Goal: Task Accomplishment & Management: Manage account settings

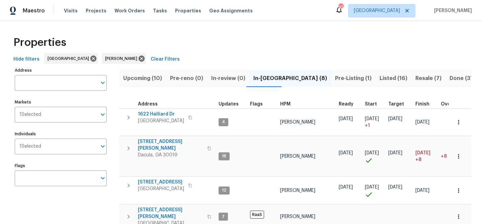
click at [445, 78] on button "Done (373)" at bounding box center [463, 78] width 37 height 17
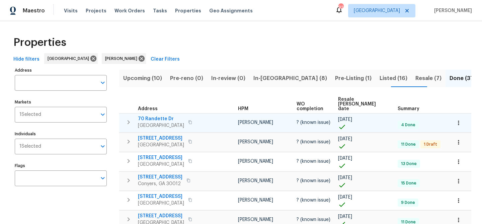
click at [163, 115] on span "70 Randette Dr" at bounding box center [161, 118] width 46 height 7
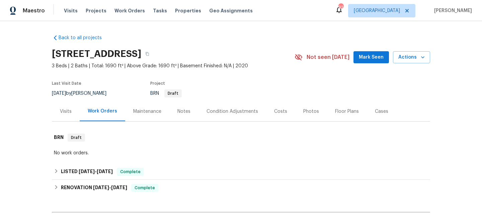
drag, startPoint x: 370, startPoint y: 57, endPoint x: 374, endPoint y: 58, distance: 3.9
click at [371, 57] on span "Mark Seen" at bounding box center [371, 57] width 25 height 8
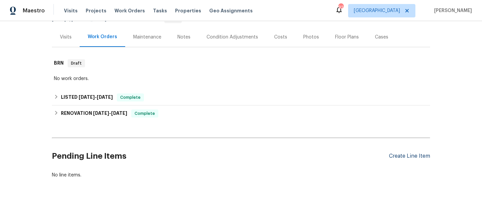
click at [403, 158] on div "Create Line Item" at bounding box center [409, 156] width 41 height 6
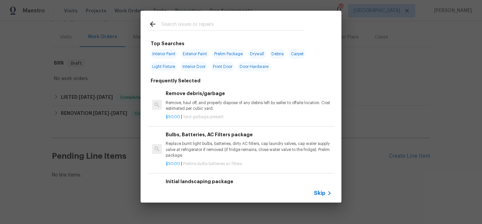
click at [210, 24] on input "text" at bounding box center [232, 25] width 142 height 10
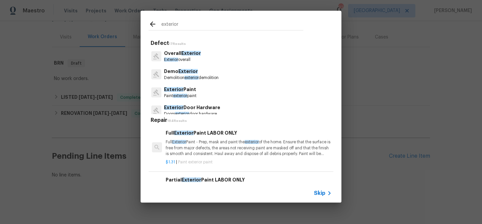
click at [184, 26] on input "exterior" at bounding box center [232, 25] width 142 height 10
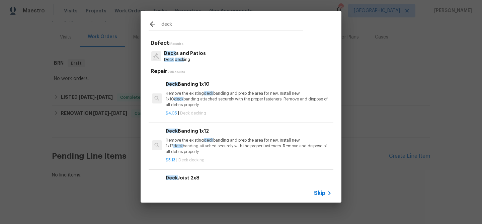
type input "deck"
click at [196, 55] on p "Deck s and Patios" at bounding box center [185, 53] width 42 height 7
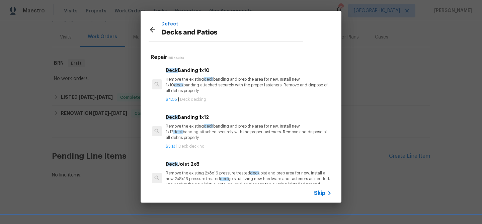
click at [195, 79] on p "Remove the existing deck banding and prep the area for new. Install new 1x10 de…" at bounding box center [249, 85] width 166 height 17
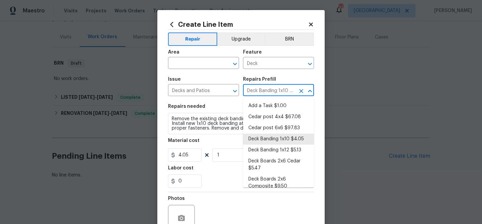
click at [257, 92] on input "Deck Banding 1x10 $4.05" at bounding box center [269, 91] width 52 height 10
click at [256, 103] on li "Add a Task $1.00" at bounding box center [278, 105] width 71 height 11
type input "Add a Task $1.00"
type textarea "HPM to detail"
type input "1"
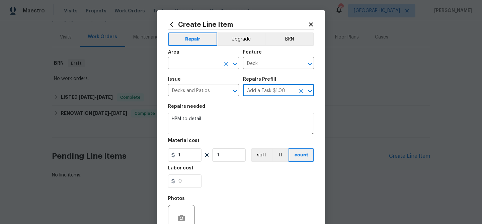
click at [191, 67] on input "text" at bounding box center [194, 64] width 52 height 10
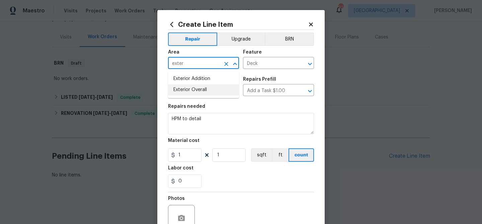
click at [185, 91] on li "Exterior Overall" at bounding box center [203, 89] width 71 height 11
type input "Exterior Overall"
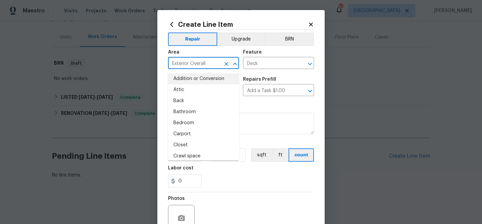
click at [195, 54] on div "Area" at bounding box center [203, 54] width 71 height 9
click at [193, 64] on input "Exterior Overall" at bounding box center [194, 64] width 52 height 10
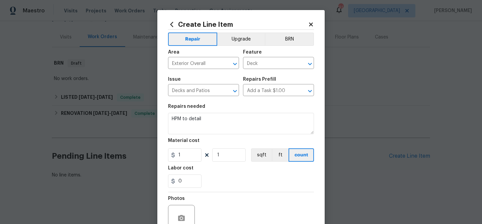
click at [309, 23] on icon at bounding box center [311, 24] width 4 height 4
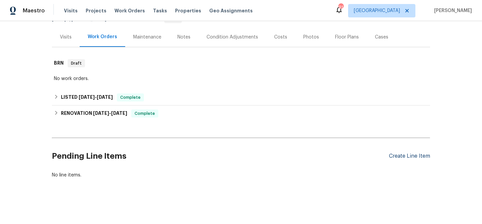
click at [405, 155] on div "Create Line Item" at bounding box center [409, 156] width 41 height 6
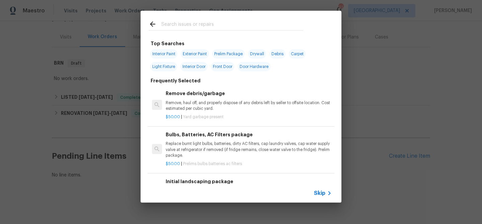
click at [188, 26] on input "text" at bounding box center [232, 25] width 142 height 10
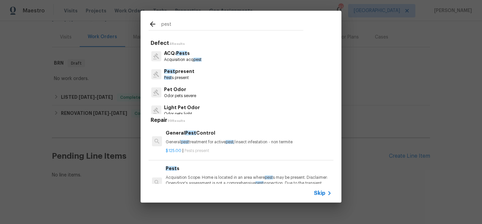
type input "pest"
click at [198, 139] on p "General pest treatment for active pest /insect infestation - non termite" at bounding box center [249, 142] width 166 height 6
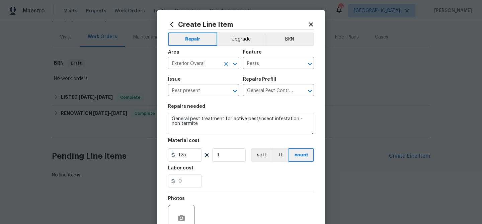
click at [198, 60] on input "Exterior Overall" at bounding box center [194, 64] width 52 height 10
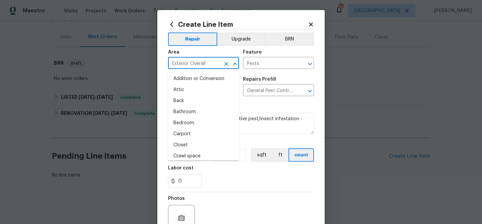
click at [198, 60] on input "Exterior Overall" at bounding box center [194, 64] width 52 height 10
click at [254, 92] on input "General Pest Control $125.00" at bounding box center [269, 91] width 52 height 10
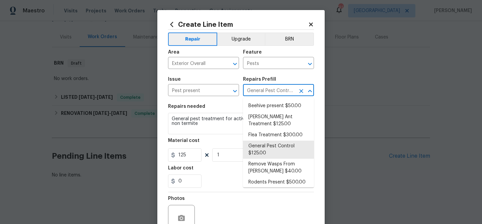
click at [254, 92] on input "General Pest Control $125.00" at bounding box center [269, 91] width 52 height 10
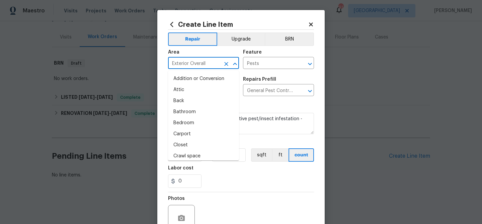
click at [206, 64] on input "Exterior Overall" at bounding box center [194, 64] width 52 height 10
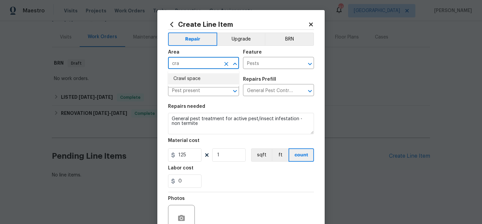
drag, startPoint x: 201, startPoint y: 81, endPoint x: 255, endPoint y: 70, distance: 55.0
click at [204, 80] on li "Crawl space" at bounding box center [203, 78] width 71 height 11
type input "Crawl space"
click at [275, 69] on input "Pests" at bounding box center [269, 64] width 52 height 10
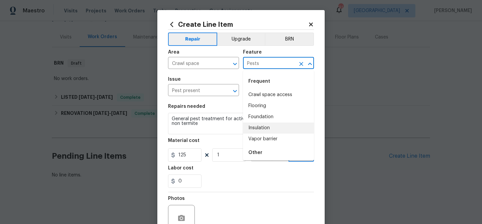
click at [263, 126] on li "Insulation" at bounding box center [278, 127] width 71 height 11
type input "Insulation"
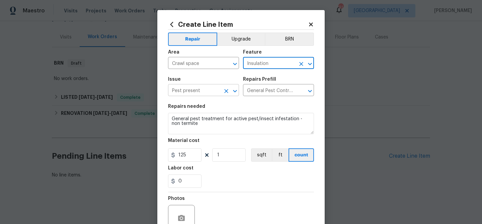
click at [206, 94] on input "Pest present" at bounding box center [194, 91] width 52 height 10
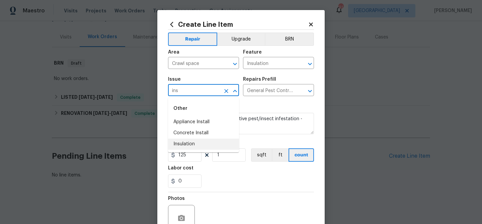
drag, startPoint x: 196, startPoint y: 144, endPoint x: 199, endPoint y: 142, distance: 3.6
click at [196, 144] on li "Insulation" at bounding box center [203, 143] width 71 height 11
type input "Insulation"
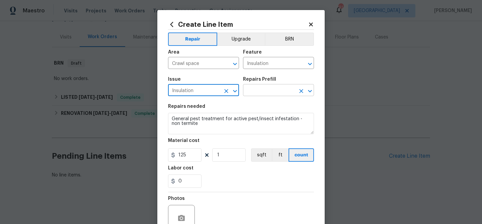
type input "Insulation"
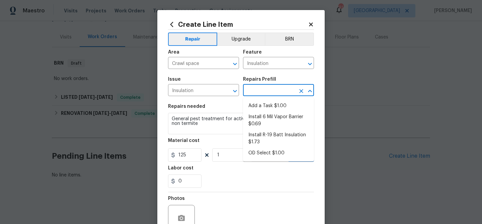
click at [257, 88] on input "text" at bounding box center [269, 91] width 52 height 10
click at [260, 103] on li "Add a Task $1.00" at bounding box center [278, 105] width 71 height 11
type input "Walls and Ceiling"
type input "Add a Task $1.00"
type textarea "HPM to detail"
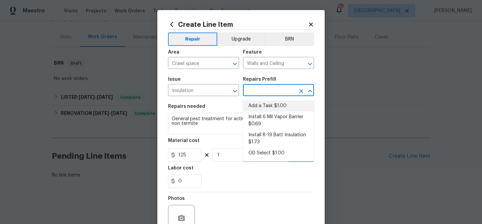
type input "1"
click at [201, 62] on input "Crawl space" at bounding box center [194, 64] width 52 height 10
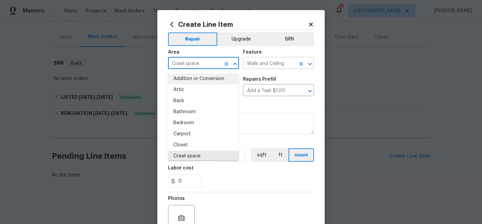
click at [268, 66] on input "Walls and Ceiling" at bounding box center [269, 64] width 52 height 10
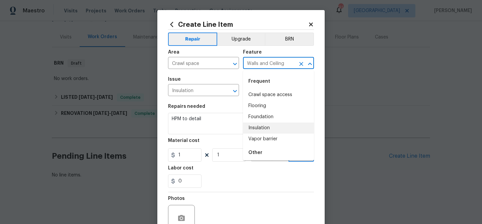
click at [268, 66] on input "Walls and Ceiling" at bounding box center [269, 64] width 52 height 10
click at [185, 92] on input "Insulation" at bounding box center [194, 91] width 52 height 10
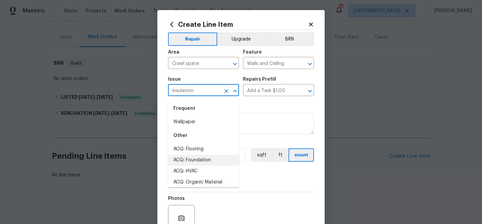
click at [185, 92] on input "Insulation" at bounding box center [194, 91] width 52 height 10
click at [265, 89] on input "Add a Task $1.00" at bounding box center [269, 91] width 52 height 10
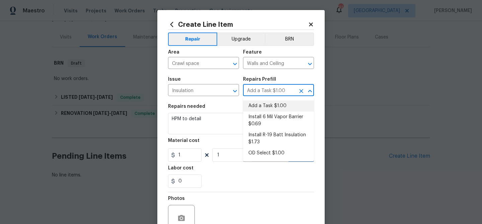
click at [265, 89] on input "Add a Task $1.00" at bounding box center [269, 91] width 52 height 10
click at [217, 64] on input "Crawl space" at bounding box center [194, 64] width 52 height 10
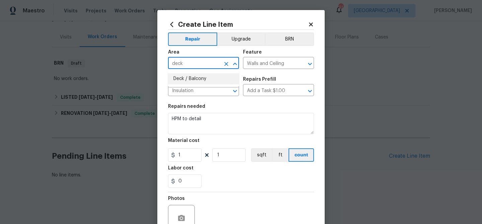
click at [215, 79] on li "Deck / Balcony" at bounding box center [203, 78] width 71 height 11
type input "Deck / Balcony"
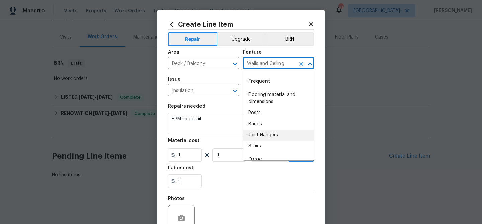
click at [256, 63] on input "Walls and Ceiling" at bounding box center [269, 64] width 52 height 10
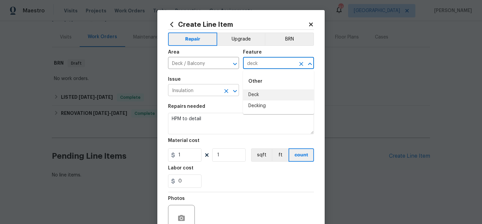
drag, startPoint x: 257, startPoint y: 92, endPoint x: 209, endPoint y: 89, distance: 47.9
click at [255, 93] on li "Deck" at bounding box center [278, 94] width 71 height 11
type input "Deck"
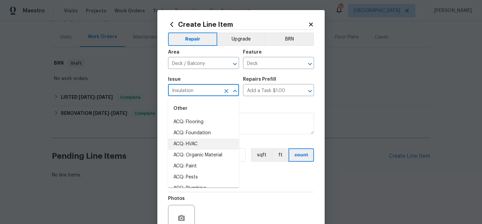
click at [206, 89] on input "Insulation" at bounding box center [194, 91] width 52 height 10
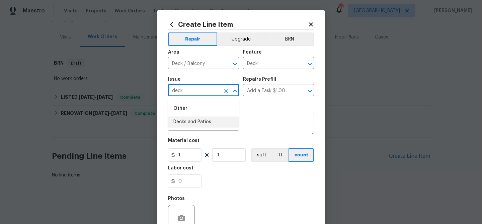
click at [195, 120] on li "Decks and Patios" at bounding box center [203, 121] width 71 height 11
type input "Decks and Patios"
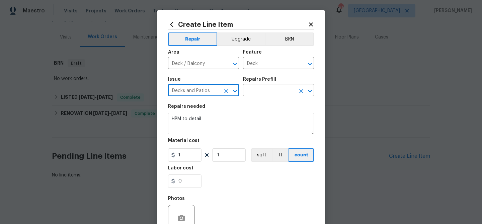
type input "Decks and Patios"
click at [278, 89] on input "text" at bounding box center [269, 91] width 52 height 10
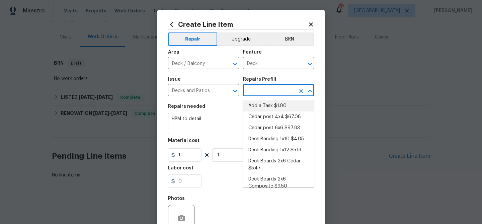
click at [272, 107] on li "Add a Task $1.00" at bounding box center [278, 105] width 71 height 11
type input "Add a Task $1.00"
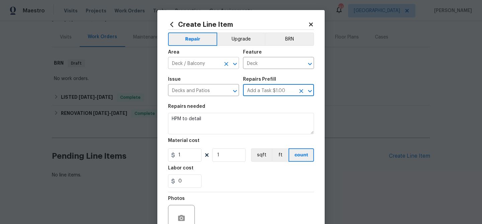
click at [193, 62] on input "Deck / Balcony" at bounding box center [194, 64] width 52 height 10
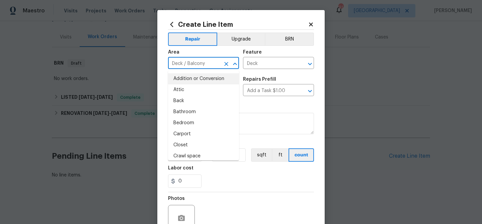
click at [193, 62] on input "Deck / Balcony" at bounding box center [194, 64] width 52 height 10
click at [291, 107] on div "Repairs needed" at bounding box center [241, 108] width 146 height 9
click at [194, 64] on input "Deck / Balcony" at bounding box center [194, 64] width 52 height 10
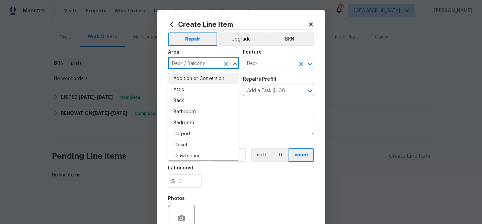
click at [258, 64] on input "Deck" at bounding box center [269, 64] width 52 height 10
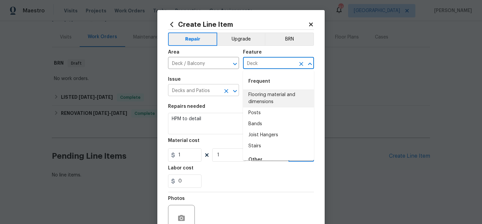
click at [196, 90] on input "Decks and Patios" at bounding box center [194, 91] width 52 height 10
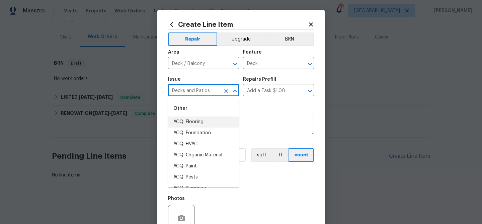
click at [196, 90] on input "Decks and Patios" at bounding box center [194, 91] width 52 height 10
click at [269, 89] on input "Add a Task $1.00" at bounding box center [269, 91] width 52 height 10
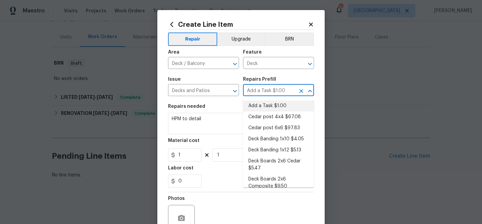
click at [269, 89] on input "Add a Task $1.00" at bounding box center [269, 91] width 52 height 10
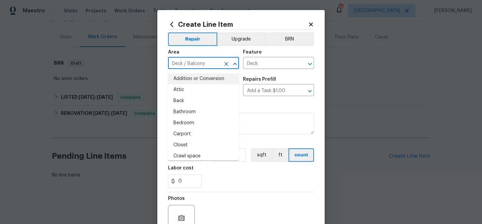
click at [208, 63] on input "Deck / Balcony" at bounding box center [194, 64] width 52 height 10
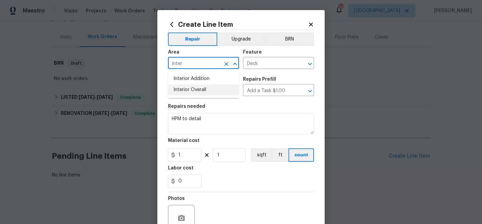
drag, startPoint x: 201, startPoint y: 88, endPoint x: 248, endPoint y: 72, distance: 49.6
click at [201, 88] on li "Interior Overall" at bounding box center [203, 89] width 71 height 11
type input "Interior Overall"
click at [254, 67] on input "Deck" at bounding box center [269, 64] width 52 height 10
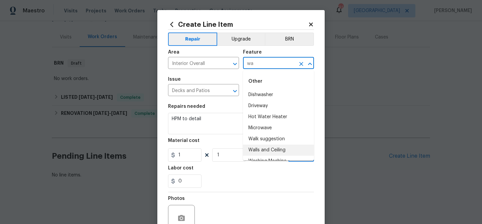
click at [273, 147] on li "Walls and Ceiling" at bounding box center [278, 149] width 71 height 11
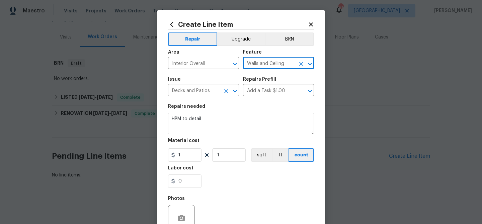
type input "Walls and Ceiling"
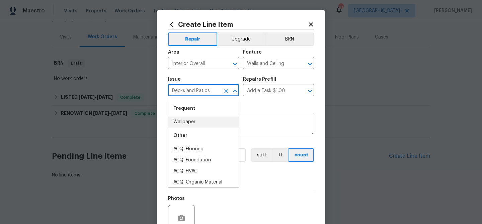
click at [208, 90] on input "Decks and Patios" at bounding box center [194, 91] width 52 height 10
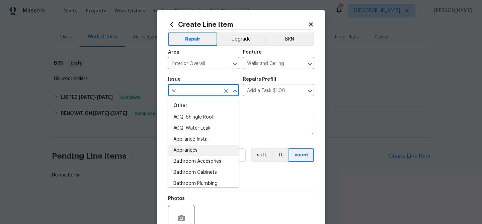
scroll to position [0, 0]
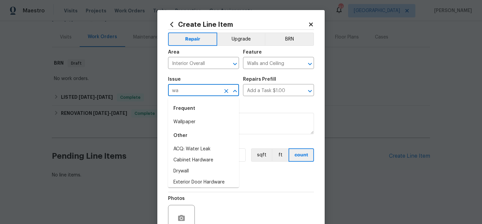
type input "w"
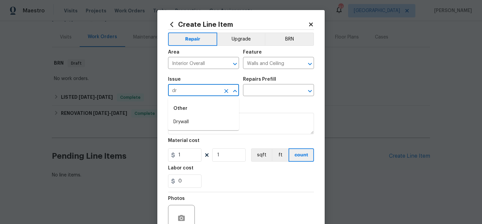
type input "d"
type input "ceiling"
click at [188, 89] on input "ceiling" at bounding box center [194, 91] width 52 height 10
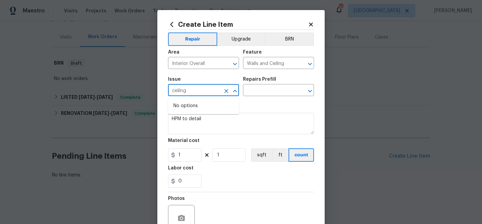
click at [209, 93] on input "ceiling" at bounding box center [194, 91] width 52 height 10
click at [227, 91] on icon "Clear" at bounding box center [226, 91] width 7 height 7
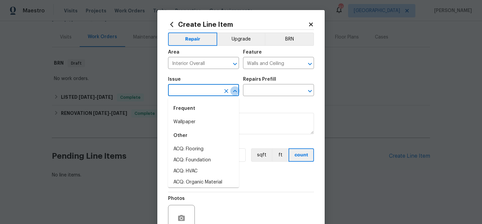
click at [233, 91] on icon "Close" at bounding box center [235, 91] width 8 height 8
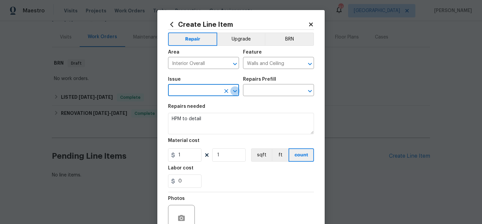
click at [233, 91] on icon "Open" at bounding box center [235, 91] width 8 height 8
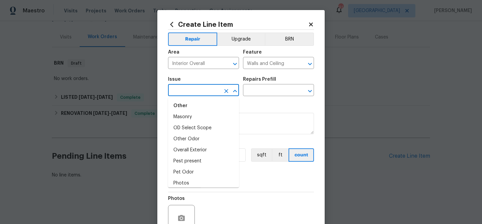
scroll to position [852, 0]
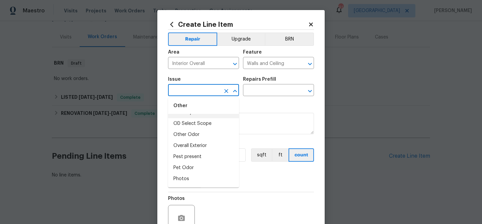
click at [192, 93] on input "text" at bounding box center [194, 91] width 52 height 10
click at [191, 89] on input "repa" at bounding box center [194, 91] width 52 height 10
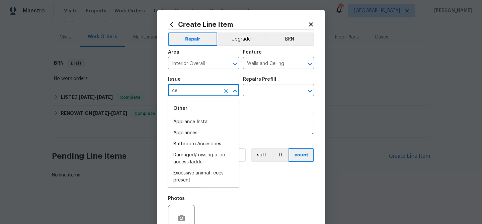
type input "c"
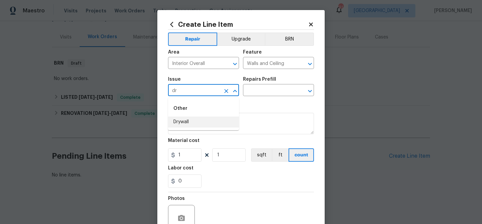
click at [185, 118] on li "Drywall" at bounding box center [203, 121] width 71 height 11
type input "Drywall"
click at [268, 92] on input "text" at bounding box center [269, 91] width 52 height 10
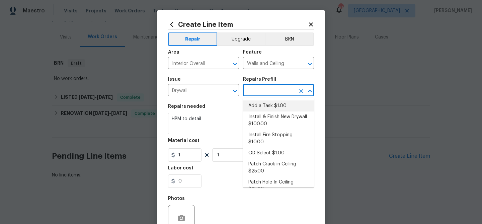
click at [267, 103] on li "Add a Task $1.00" at bounding box center [278, 105] width 71 height 11
type input "Add a Task $1.00"
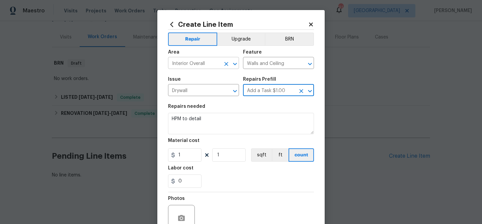
click at [190, 65] on input "Interior Overall" at bounding box center [194, 64] width 52 height 10
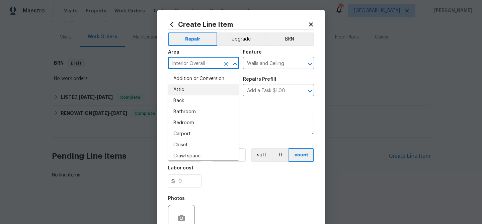
click at [190, 65] on input "Interior Overall" at bounding box center [194, 64] width 52 height 10
click at [263, 64] on input "Walls and Ceiling" at bounding box center [269, 64] width 52 height 10
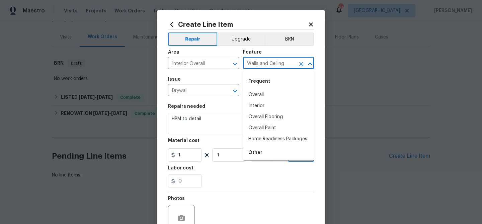
click at [263, 64] on input "Walls and Ceiling" at bounding box center [269, 64] width 52 height 10
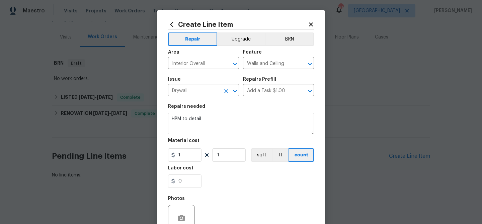
click at [184, 91] on input "Drywall" at bounding box center [194, 91] width 52 height 10
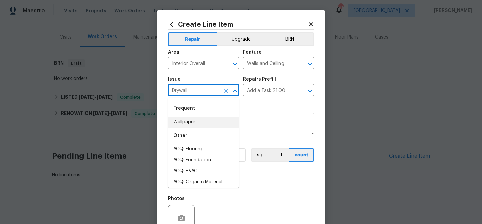
click at [184, 91] on input "Drywall" at bounding box center [194, 91] width 52 height 10
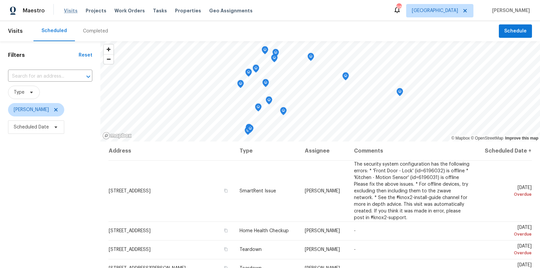
click at [65, 11] on span "Visits" at bounding box center [71, 10] width 14 height 7
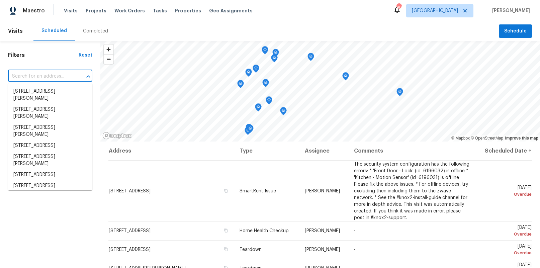
click at [58, 78] on input "text" at bounding box center [41, 76] width 66 height 10
paste input "5194 Ashgrove Dr, Greensboro, NC 27410"
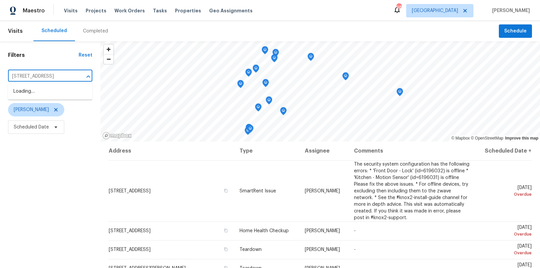
scroll to position [0, 28]
type input "5194 Ashgrove Dr, Greensboro, NC 27410"
click at [57, 110] on icon at bounding box center [55, 109] width 3 height 3
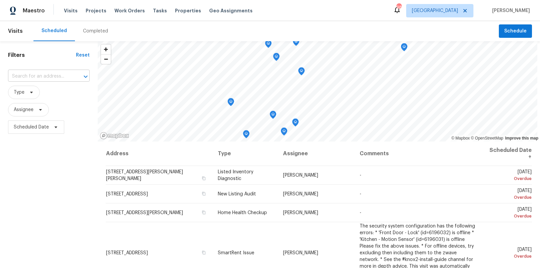
click at [48, 73] on input "text" at bounding box center [39, 76] width 63 height 10
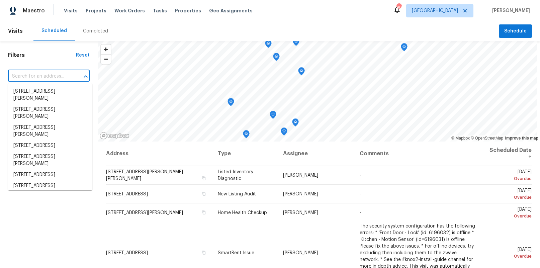
paste input "5194 Ashgrove Dr, Greensboro, NC 27410"
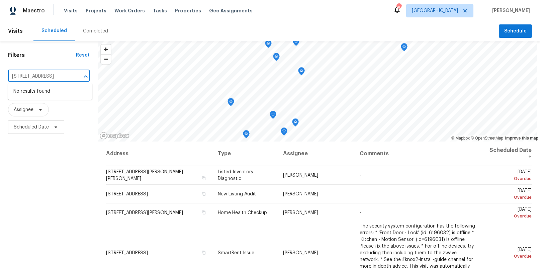
scroll to position [0, 28]
click at [47, 74] on input "5194 Ashgrove Dr, Greensboro, NC 27410" at bounding box center [39, 76] width 63 height 10
drag, startPoint x: 54, startPoint y: 71, endPoint x: 53, endPoint y: 66, distance: 4.7
click at [53, 69] on div "5194 Ashgrove Dr, Greensboro, NC 27410 ​" at bounding box center [49, 76] width 82 height 14
type input "5194 Ashgrove Dr, Greensboro, NC 27410"
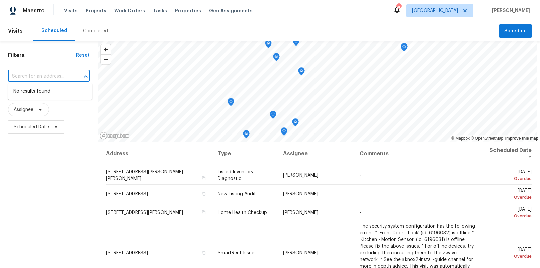
click at [57, 58] on h1 "Filters" at bounding box center [42, 55] width 68 height 7
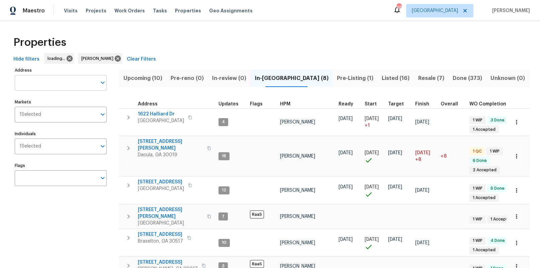
click at [54, 81] on input "Address" at bounding box center [56, 83] width 82 height 16
click at [53, 82] on input "Address" at bounding box center [56, 83] width 82 height 16
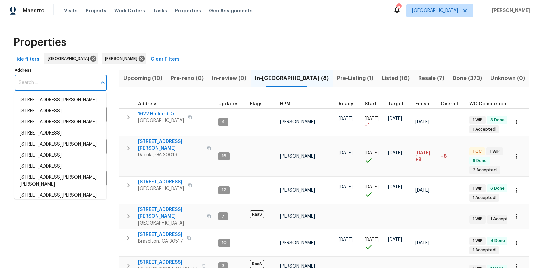
paste input "5194 Ashgrove Dr, Greensboro, NC 27410"
type input "5194 Ashgrove Dr, Greensboro, NC 27410"
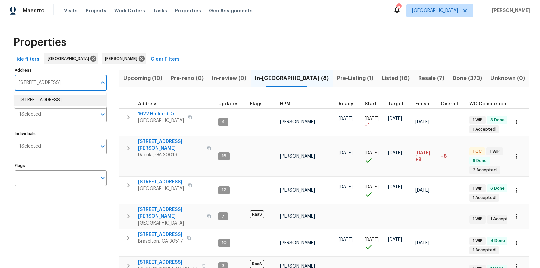
click at [47, 105] on li "5194 Ashgrove Dr Greensboro NC 27410" at bounding box center [60, 100] width 92 height 11
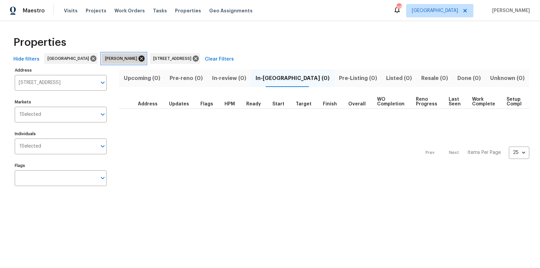
click at [138, 58] on icon at bounding box center [141, 58] width 7 height 7
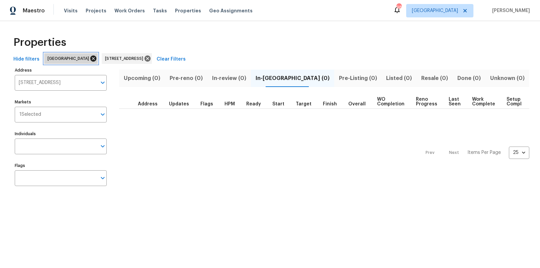
click at [90, 59] on icon at bounding box center [93, 58] width 7 height 7
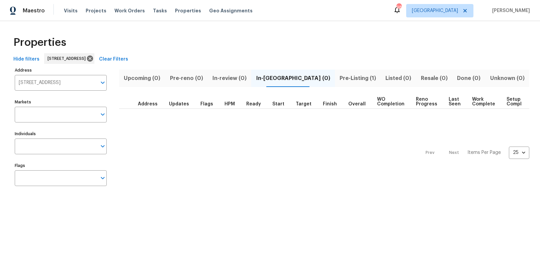
click at [339, 77] on span "Pre-Listing (1)" at bounding box center [358, 78] width 38 height 9
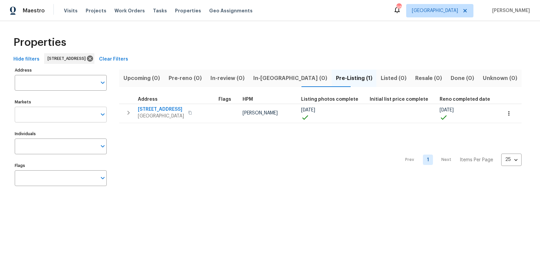
type input "5194 Ashgrove Dr Greensboro NC 27410"
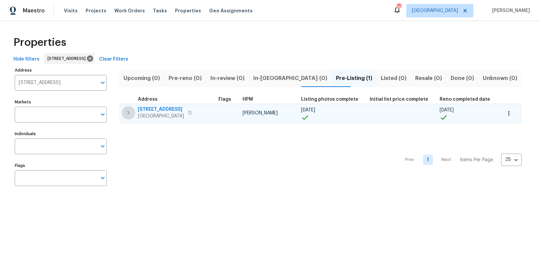
click at [131, 112] on icon "button" at bounding box center [128, 113] width 8 height 8
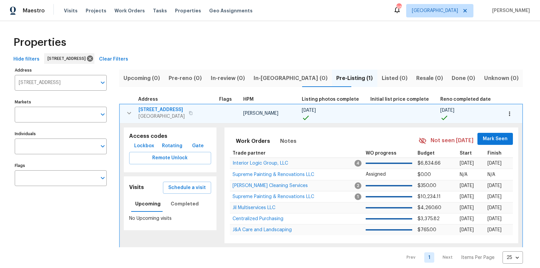
click at [506, 113] on icon "button" at bounding box center [509, 113] width 7 height 7
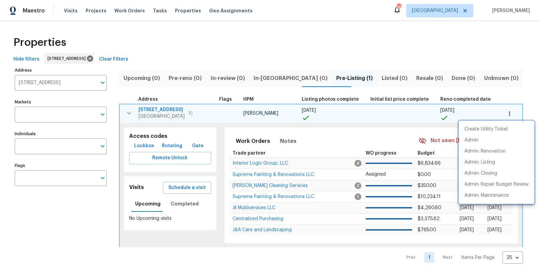
click at [466, 110] on div at bounding box center [270, 134] width 540 height 268
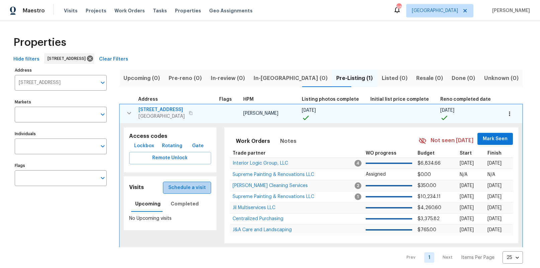
click at [192, 186] on span "Schedule a visit" at bounding box center [186, 188] width 37 height 8
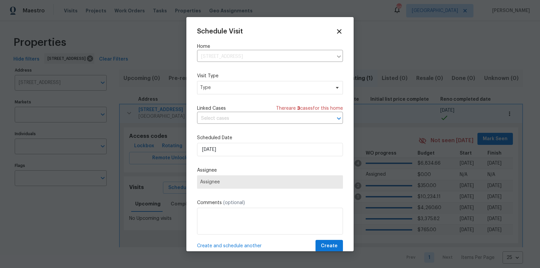
click at [218, 184] on span "Assignee" at bounding box center [270, 181] width 140 height 5
click at [217, 85] on span "Type" at bounding box center [265, 87] width 130 height 7
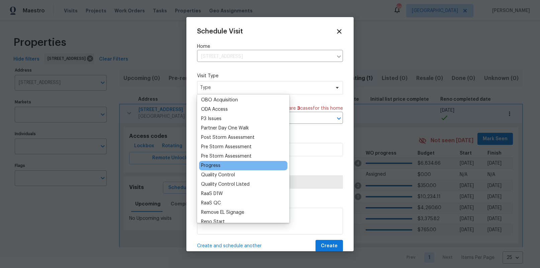
scroll to position [385, 0]
click at [220, 165] on div "Progress" at bounding box center [210, 165] width 19 height 7
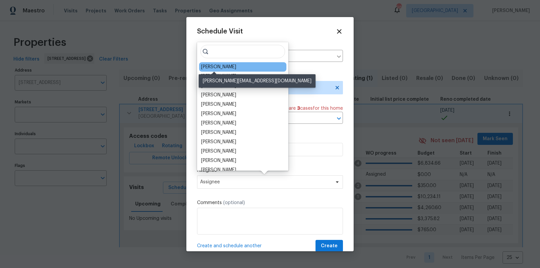
click at [210, 69] on div "Ken Romain" at bounding box center [218, 67] width 35 height 7
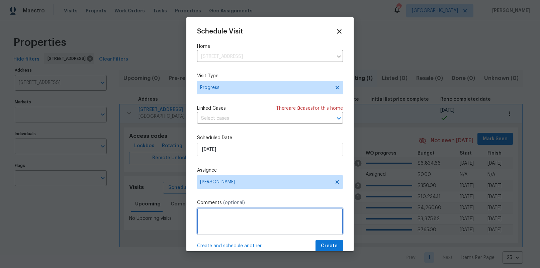
click at [218, 216] on textarea at bounding box center [270, 221] width 146 height 27
paste textarea "5194 Ashgrove Dr, Greensboro, NC 27410"
click at [233, 213] on textarea "5194 Ashgrove Dr, Greensboro, NC 27410" at bounding box center [270, 221] width 146 height 27
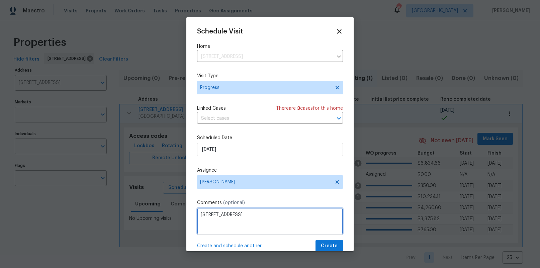
paste textarea "Note from External Agent: Just a couple of minor things here: 1. there is lands…"
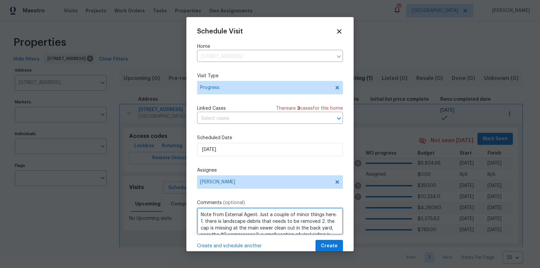
scroll to position [10, 0]
type textarea "Note from External Agent: Just a couple of minor things here: 1. there is lands…"
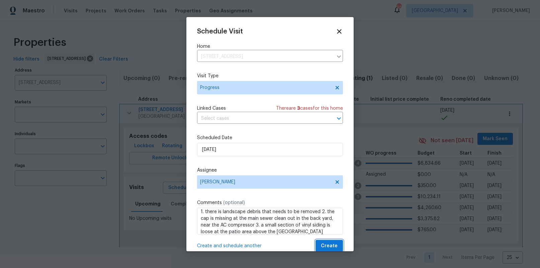
click at [321, 246] on button "Create" at bounding box center [328, 246] width 27 height 12
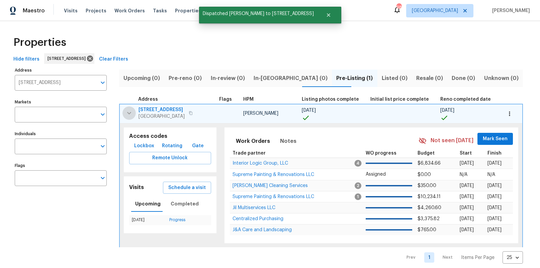
drag, startPoint x: 127, startPoint y: 114, endPoint x: 127, endPoint y: 120, distance: 5.7
click at [127, 114] on icon "button" at bounding box center [129, 113] width 8 height 8
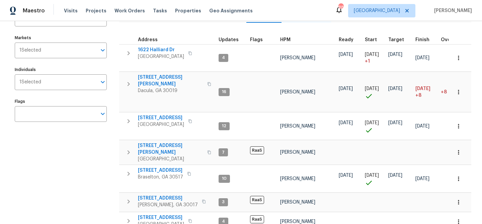
scroll to position [118, 0]
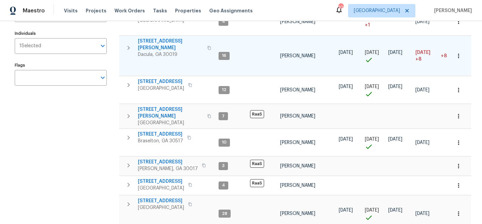
scroll to position [100, 0]
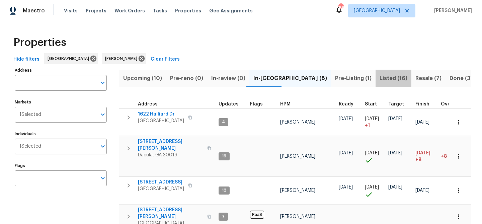
click at [379, 79] on span "Listed (16)" at bounding box center [393, 78] width 28 height 9
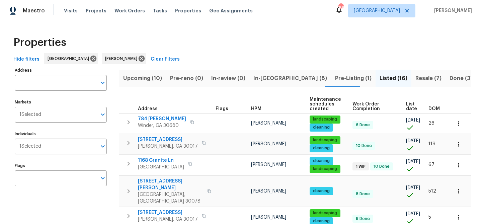
click at [432, 107] on span "DOM" at bounding box center [433, 108] width 11 height 5
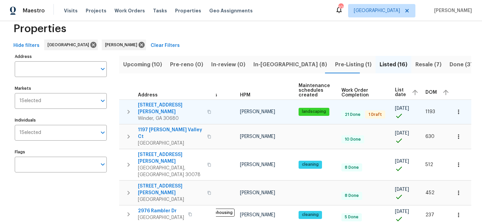
scroll to position [13, 0]
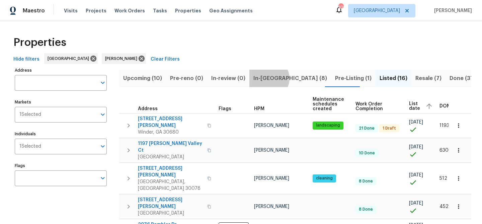
click at [263, 78] on span "In-[GEOGRAPHIC_DATA] (8)" at bounding box center [290, 78] width 74 height 9
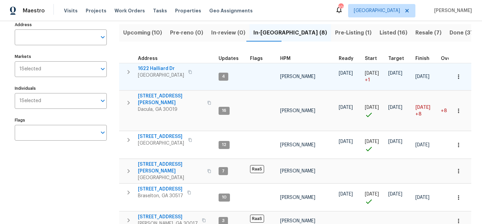
scroll to position [46, 0]
click at [154, 68] on span "1622 Halliard Dr" at bounding box center [161, 68] width 46 height 7
click at [164, 66] on span "1622 Halliard Dr" at bounding box center [161, 68] width 46 height 7
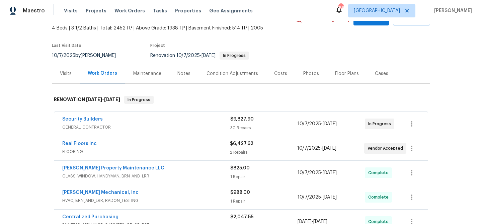
scroll to position [43, 0]
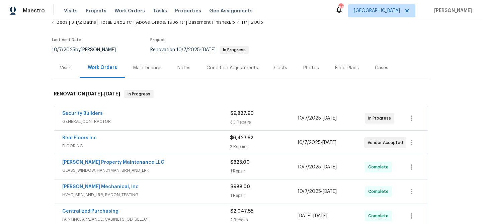
click at [188, 68] on div "Notes" at bounding box center [183, 68] width 13 height 7
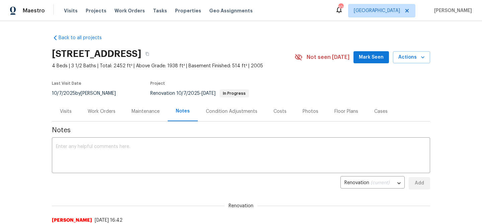
click at [98, 111] on div "Work Orders" at bounding box center [102, 111] width 28 height 7
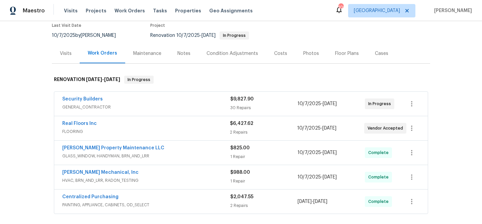
scroll to position [116, 0]
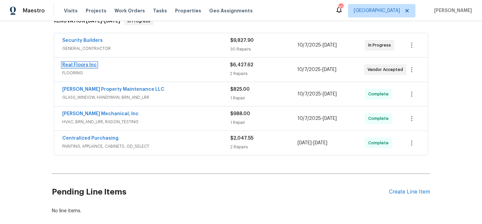
click at [84, 64] on link "Real Floors Inc" at bounding box center [79, 65] width 34 height 5
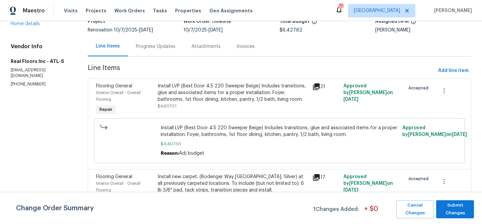
click at [150, 47] on div "Progress Updates" at bounding box center [155, 46] width 39 height 7
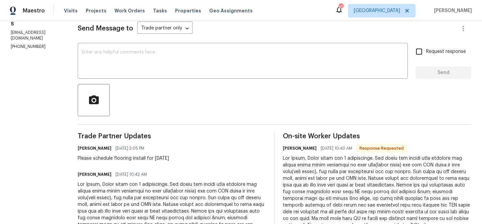
scroll to position [64, 0]
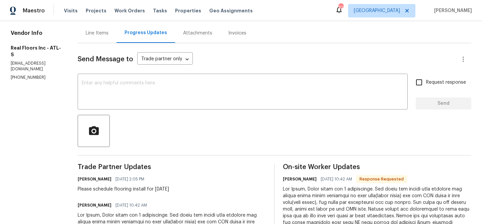
click at [93, 33] on div "Line Items" at bounding box center [97, 33] width 23 height 7
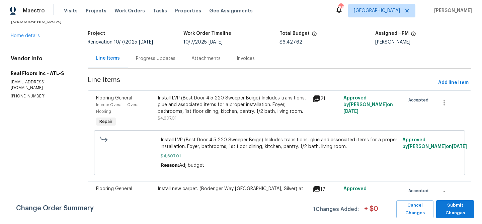
scroll to position [39, 0]
click at [207, 101] on div "Install LVP (Best Door 4.5 220 Sweeper Beige) Includes transitions, glue and as…" at bounding box center [233, 104] width 151 height 20
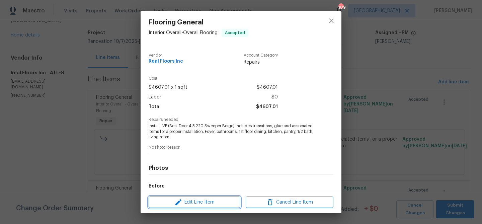
click at [219, 199] on span "Edit Line Item" at bounding box center [195, 202] width 88 height 8
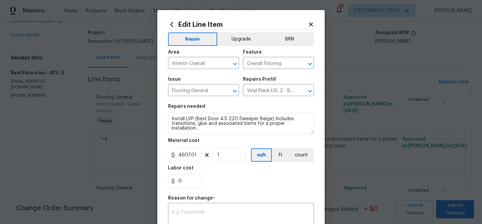
scroll to position [9, 0]
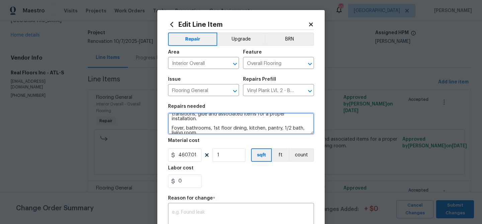
click at [225, 131] on textarea "Install LVP (Best Door 4.5 220 Sweeper Beige) Includes transitions, glue and as…" at bounding box center [241, 123] width 146 height 21
paste textarea "1/4 round 368 LF $0.75 276.00 1/4 round install (Labor) 368 LF $0.50 184.00 Toi…"
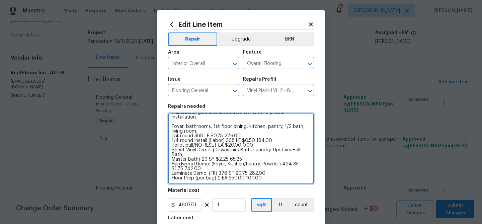
scroll to position [4, 0]
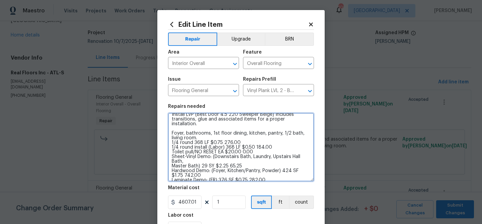
drag, startPoint x: 312, startPoint y: 131, endPoint x: 318, endPoint y: 177, distance: 46.0
click at [320, 179] on div "Edit Line Item Repair Upgrade BRN Area Interior Overall ​ Feature Overall Floor…" at bounding box center [240, 191] width 167 height 363
click at [172, 124] on textarea "Install LVP (Best Door 4.5 220 Sweeper Beige) Includes transitions, glue and as…" at bounding box center [241, 147] width 146 height 69
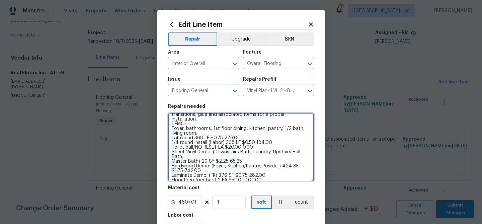
type textarea "Install LVP (Best Door 4.5 220 Sweeper Beige) Includes transitions, glue and as…"
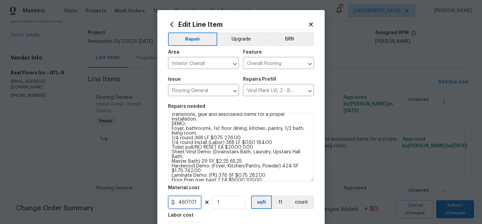
click at [184, 203] on input "4607.01" at bounding box center [184, 201] width 33 height 13
paste input "text"
click at [184, 203] on input "4607.01" at bounding box center [184, 201] width 33 height 13
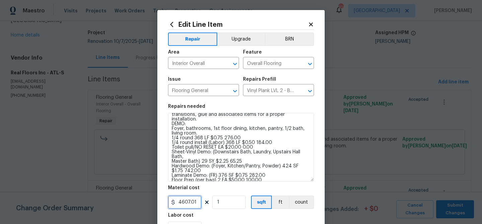
click at [184, 203] on input "4607.01" at bounding box center [184, 201] width 33 height 13
click at [183, 201] on input "570.98" at bounding box center [184, 201] width 33 height 13
type input "5708.98"
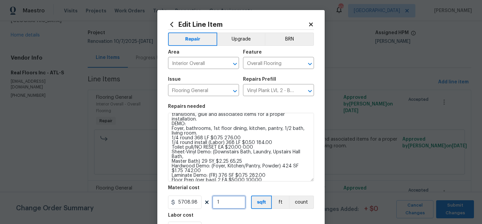
click at [228, 202] on input "1" at bounding box center [228, 201] width 33 height 13
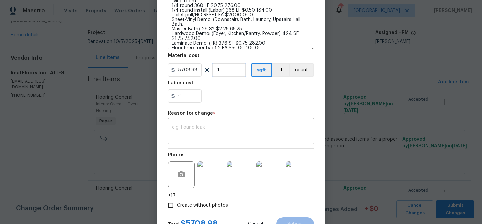
scroll to position [134, 0]
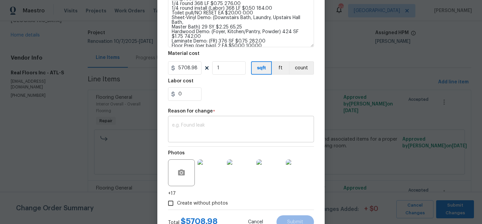
click at [220, 121] on div "x ​" at bounding box center [241, 129] width 146 height 25
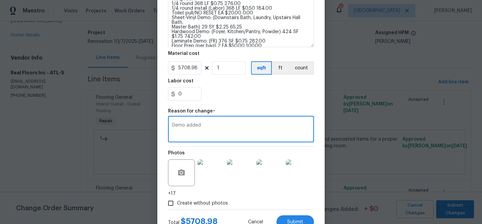
type textarea "Demo added"
click at [239, 100] on section "Repairs needed Install LVP (Best Door 4.5 220 Sweeper Beige) Includes transitio…" at bounding box center [241, 35] width 146 height 139
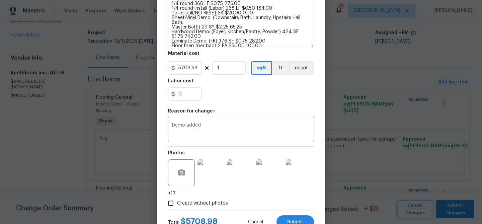
scroll to position [160, 0]
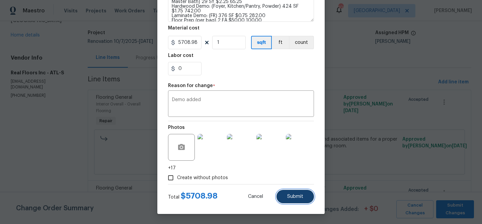
click at [290, 198] on span "Submit" at bounding box center [295, 196] width 16 height 5
type textarea "Install LVP (Best Door 4.5 220 Sweeper Beige) Includes transitions, glue and as…"
type input "4607.01"
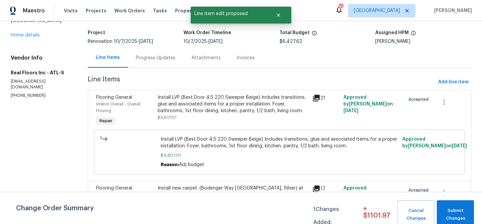
scroll to position [0, 0]
click at [451, 205] on button "Submit Changes" at bounding box center [454, 214] width 37 height 29
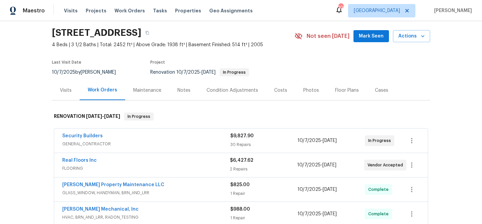
scroll to position [54, 0]
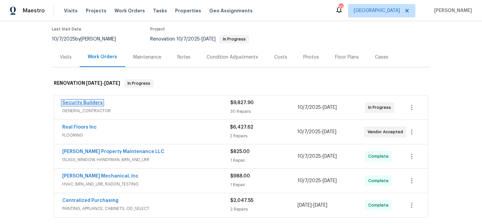
click at [95, 104] on link "Security Builders" at bounding box center [82, 102] width 40 height 5
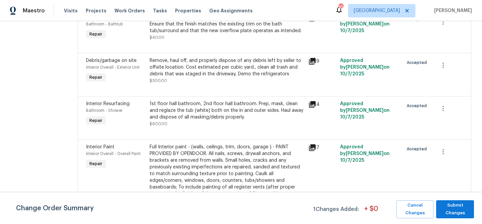
scroll to position [711, 0]
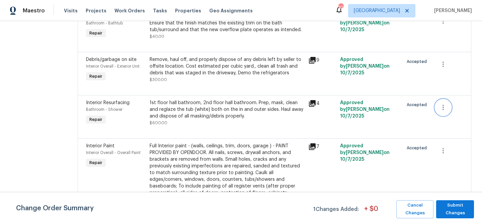
click at [443, 111] on icon "button" at bounding box center [443, 107] width 8 height 8
drag, startPoint x: 393, startPoint y: 129, endPoint x: 388, endPoint y: 130, distance: 5.4
click at [392, 129] on div at bounding box center [241, 112] width 482 height 224
click at [236, 119] on div "1st floor hall bathroom, 2nd floor hall bathroom. Prep, mask, clean and reglaze…" at bounding box center [227, 109] width 155 height 20
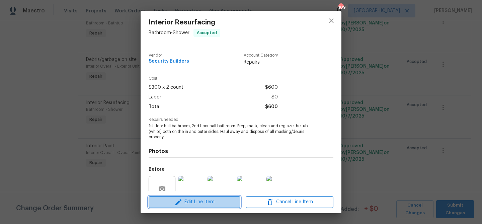
click at [218, 201] on span "Edit Line Item" at bounding box center [195, 202] width 88 height 8
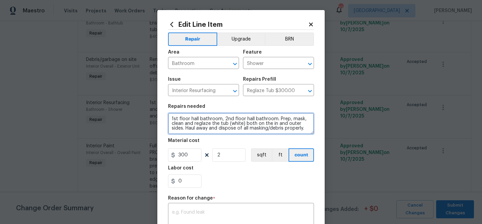
click at [188, 117] on textarea "1st floor hall bathroom, 2nd floor hall bathroom. Prep, mask, clean and reglaze…" at bounding box center [241, 123] width 146 height 21
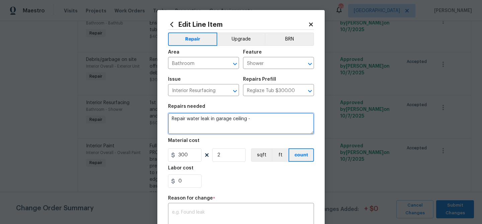
type textarea "Repair water leak in garage ceiling -"
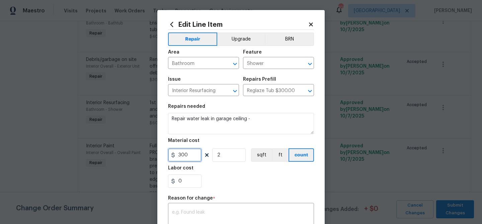
click at [182, 154] on input "300" at bounding box center [184, 154] width 33 height 13
type input "350"
click at [218, 154] on input "2" at bounding box center [228, 154] width 33 height 13
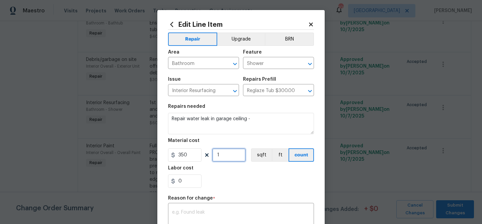
type input "1"
click at [239, 175] on div "0" at bounding box center [241, 180] width 146 height 13
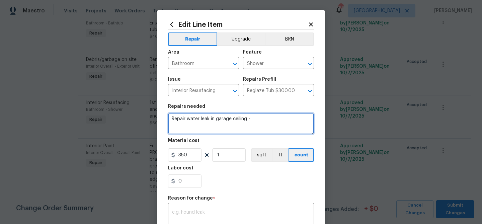
click at [255, 119] on textarea "Repair water leak in garage ceiling -" at bounding box center [241, 123] width 146 height 21
type textarea "Repair water leak in garage ceiling - Reinstall sheetrock, insulation, and paint"
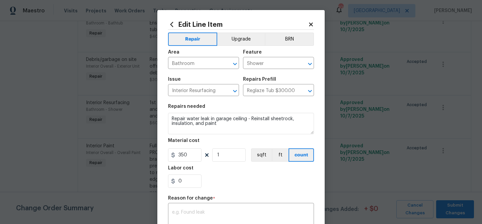
drag, startPoint x: 245, startPoint y: 173, endPoint x: 220, endPoint y: 202, distance: 37.9
click at [244, 174] on div "Labor cost" at bounding box center [241, 170] width 146 height 9
click at [220, 206] on div "x ​" at bounding box center [241, 216] width 146 height 25
click at [205, 213] on textarea "Water leak exposed" at bounding box center [241, 217] width 138 height 14
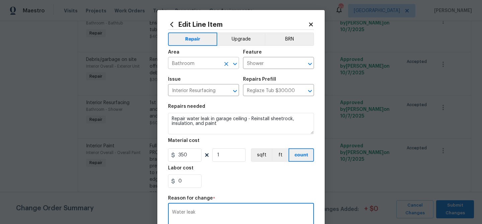
type textarea "Water leak"
click at [195, 64] on input "Bathroom" at bounding box center [194, 64] width 52 height 10
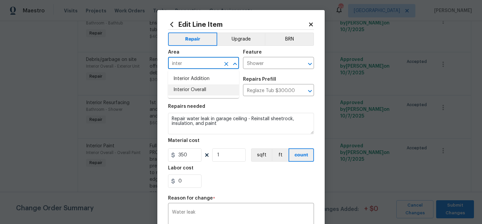
click at [188, 86] on li "Interior Overall" at bounding box center [203, 89] width 71 height 11
type input "Interior Overall"
click at [268, 65] on input "Shower" at bounding box center [269, 64] width 52 height 10
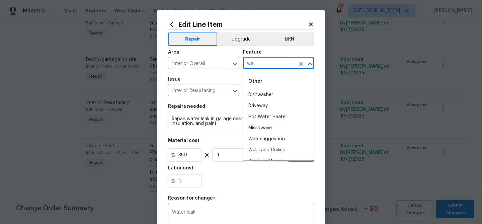
type input "w"
drag, startPoint x: 261, startPoint y: 93, endPoint x: 212, endPoint y: 97, distance: 49.4
click at [261, 93] on li "Garage" at bounding box center [278, 94] width 71 height 11
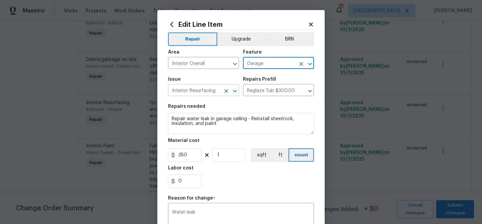
type input "Garage"
click at [197, 89] on input "Interior Resurfacing" at bounding box center [194, 91] width 52 height 10
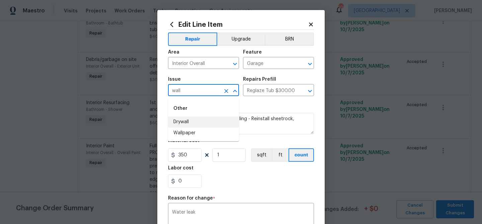
drag, startPoint x: 190, startPoint y: 120, endPoint x: 204, endPoint y: 115, distance: 14.6
click at [193, 119] on li "Drywall" at bounding box center [203, 121] width 71 height 11
type input "Drywall"
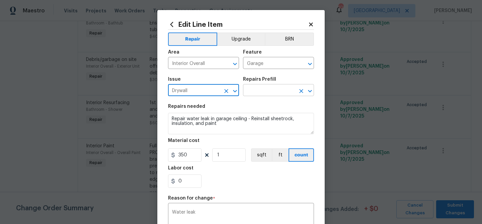
type input "Drywall"
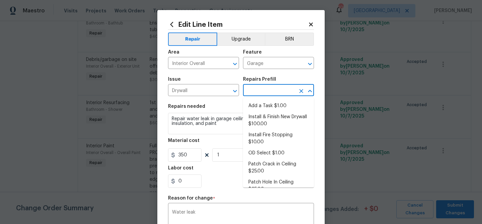
click at [266, 91] on input "text" at bounding box center [269, 91] width 52 height 10
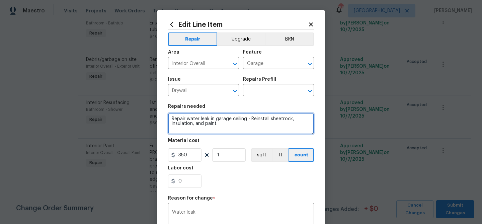
click at [218, 118] on textarea "Repair water leak in garage ceiling - Reinstall sheetrock, insulation, and paint" at bounding box center [241, 123] width 146 height 21
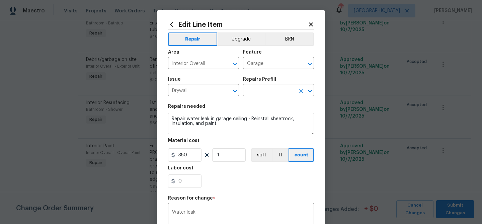
click at [286, 91] on input "text" at bounding box center [269, 91] width 52 height 10
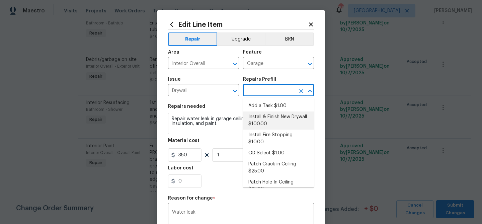
drag, startPoint x: 276, startPoint y: 115, endPoint x: 272, endPoint y: 119, distance: 5.9
click at [276, 115] on li "Install & Finish New Drywall $100.00" at bounding box center [278, 120] width 71 height 18
type input "Walls and Ceiling"
type input "Install & Finish New Drywall $100.00"
type textarea "Remove the existing damaged drywall and replace with new. Ensure that the new d…"
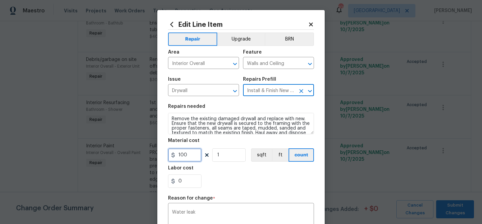
click at [194, 152] on input "100" at bounding box center [184, 154] width 33 height 13
type input "350"
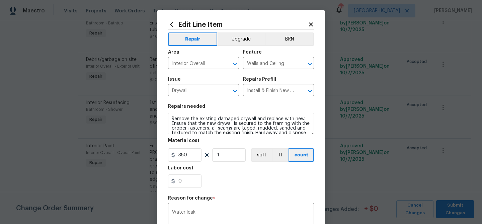
click at [230, 177] on div "0" at bounding box center [241, 180] width 146 height 13
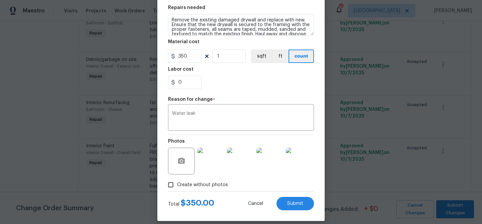
scroll to position [106, 0]
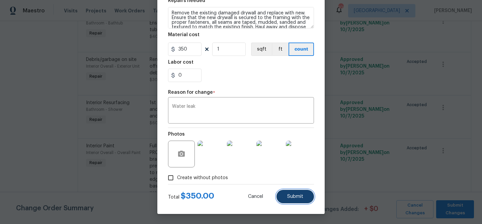
click at [294, 193] on button "Submit" at bounding box center [294, 196] width 37 height 13
type textarea "1st floor hall bathroom, 2nd floor hall bathroom. Prep, mask, clean and reglaze…"
type input "2"
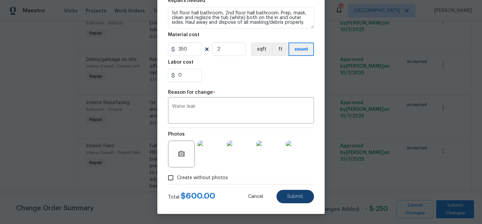
type input "Bathroom"
type input "Shower"
type input "Interior Resurfacing"
type input "Reglaze Tub $300.00"
type input "300"
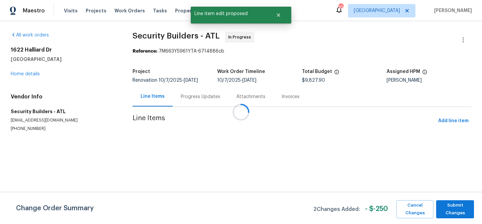
scroll to position [0, 0]
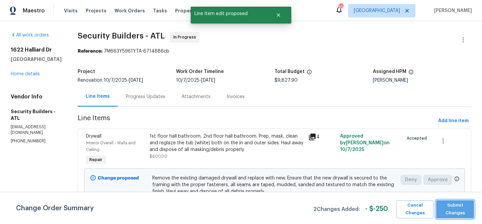
click at [462, 215] on span "Submit Changes" at bounding box center [454, 208] width 31 height 15
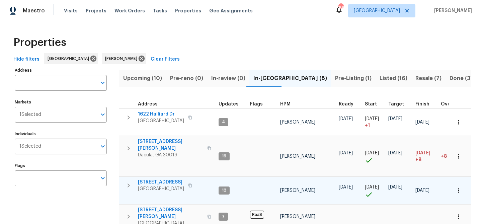
scroll to position [46, 0]
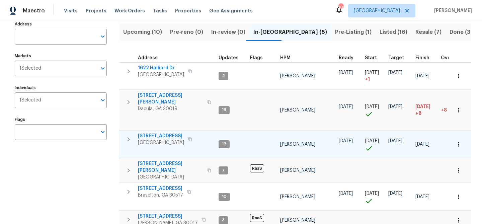
click at [164, 132] on span "[STREET_ADDRESS]" at bounding box center [161, 135] width 46 height 7
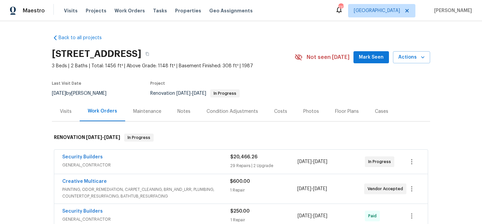
click at [364, 61] on span "Mark Seen" at bounding box center [371, 57] width 25 height 8
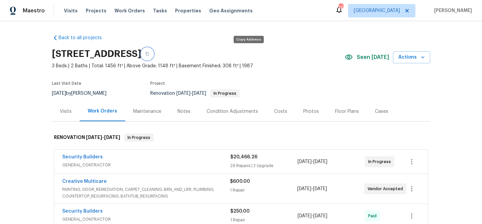
click at [149, 54] on icon "button" at bounding box center [147, 54] width 4 height 4
